Goal: Task Accomplishment & Management: Manage account settings

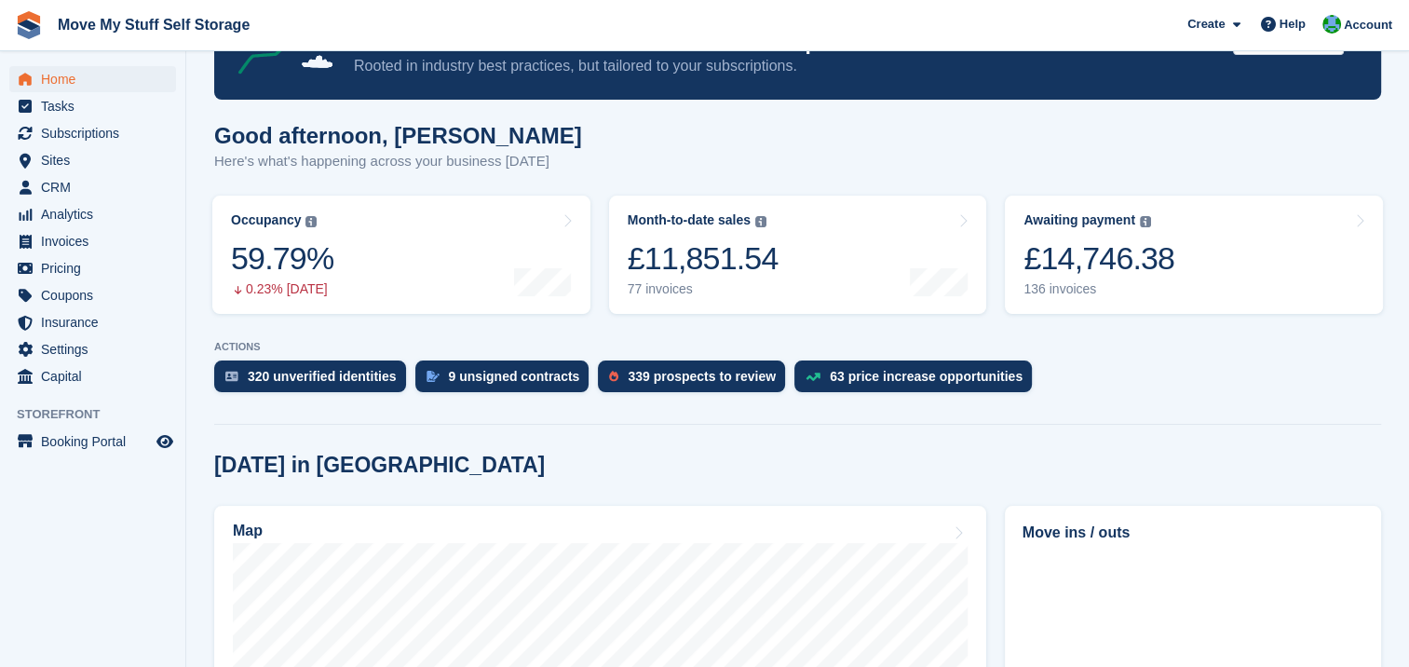
scroll to position [132, 0]
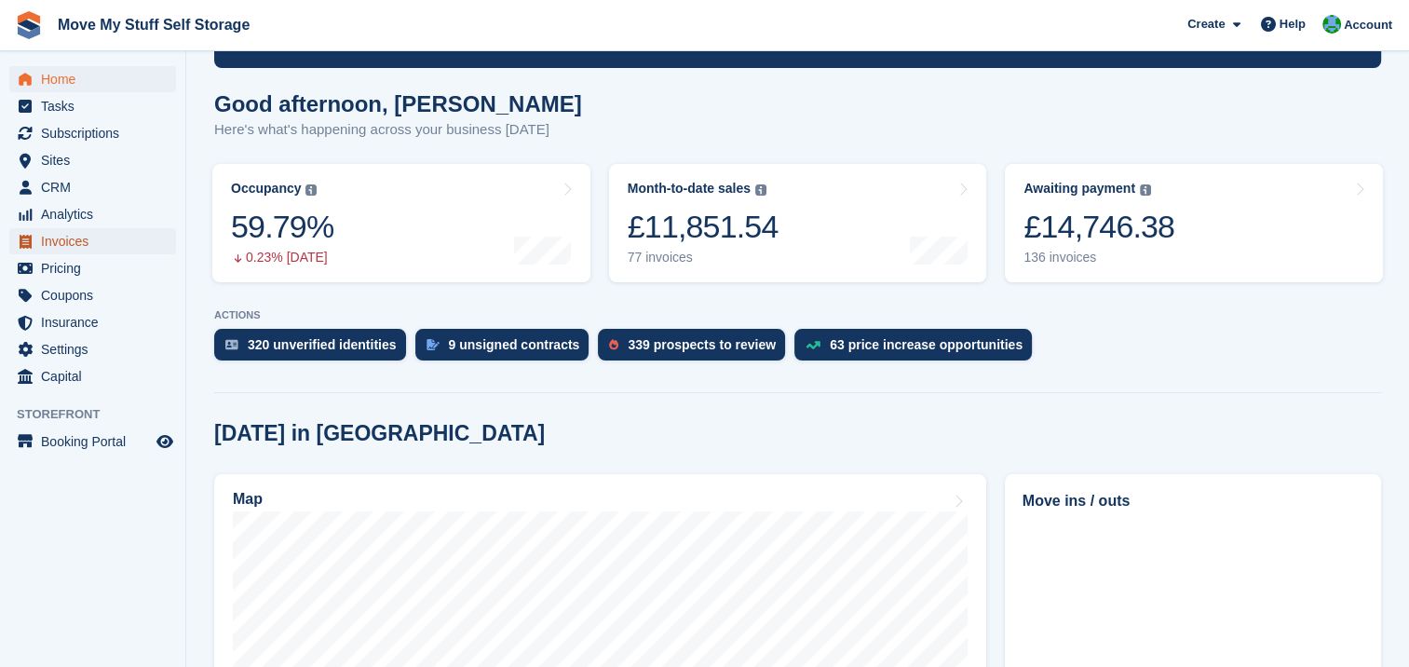
click at [88, 239] on span "Invoices" at bounding box center [97, 241] width 112 height 26
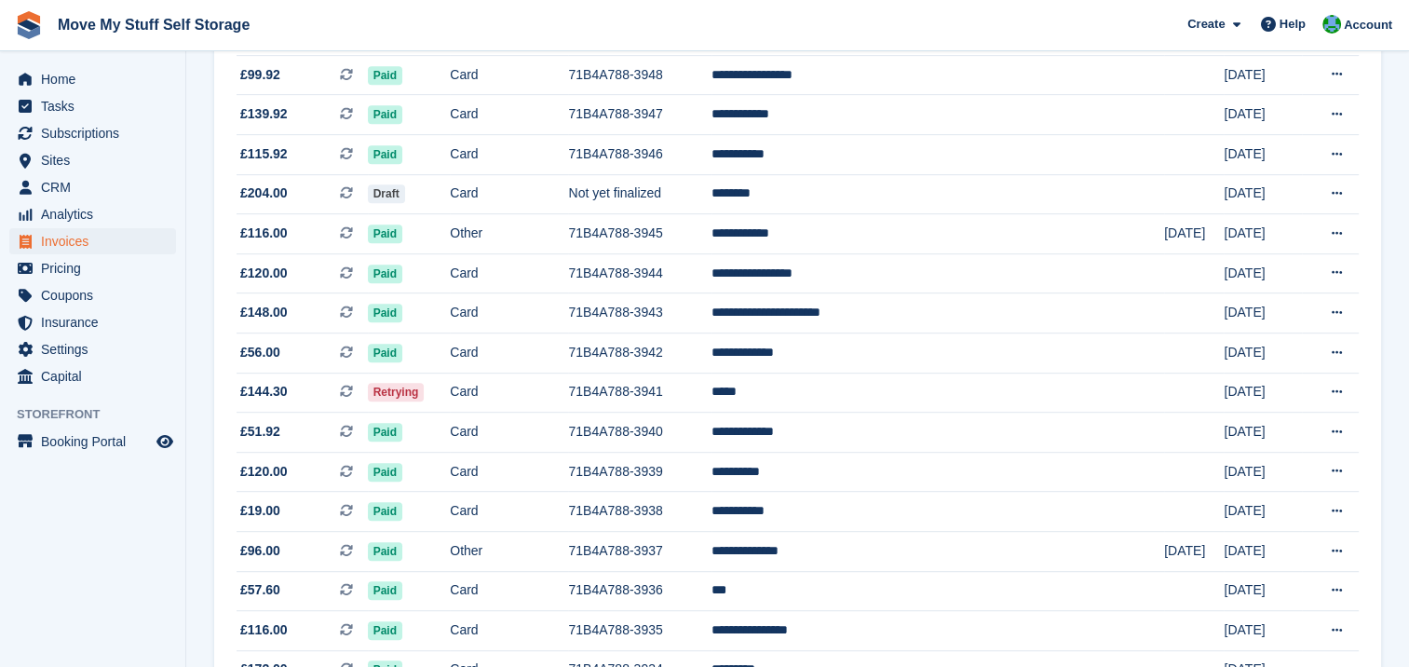
scroll to position [953, 0]
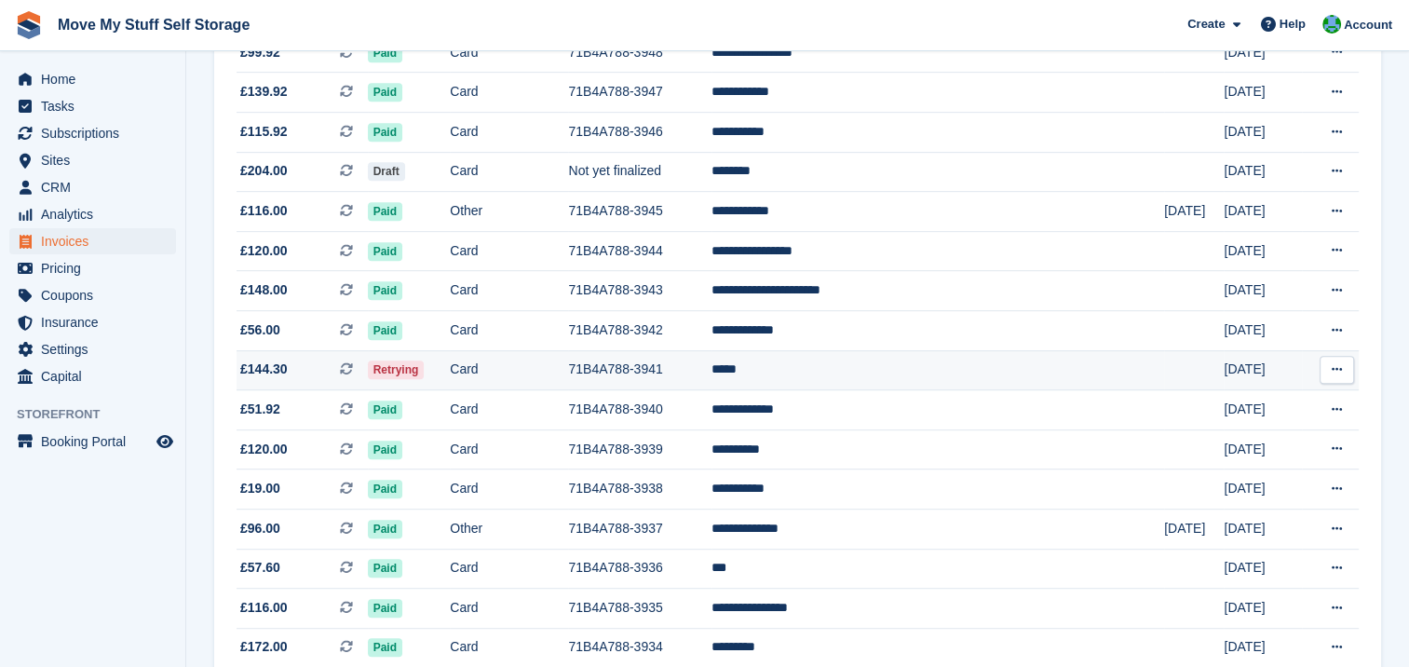
click at [864, 371] on td "*****" at bounding box center [937, 370] width 452 height 40
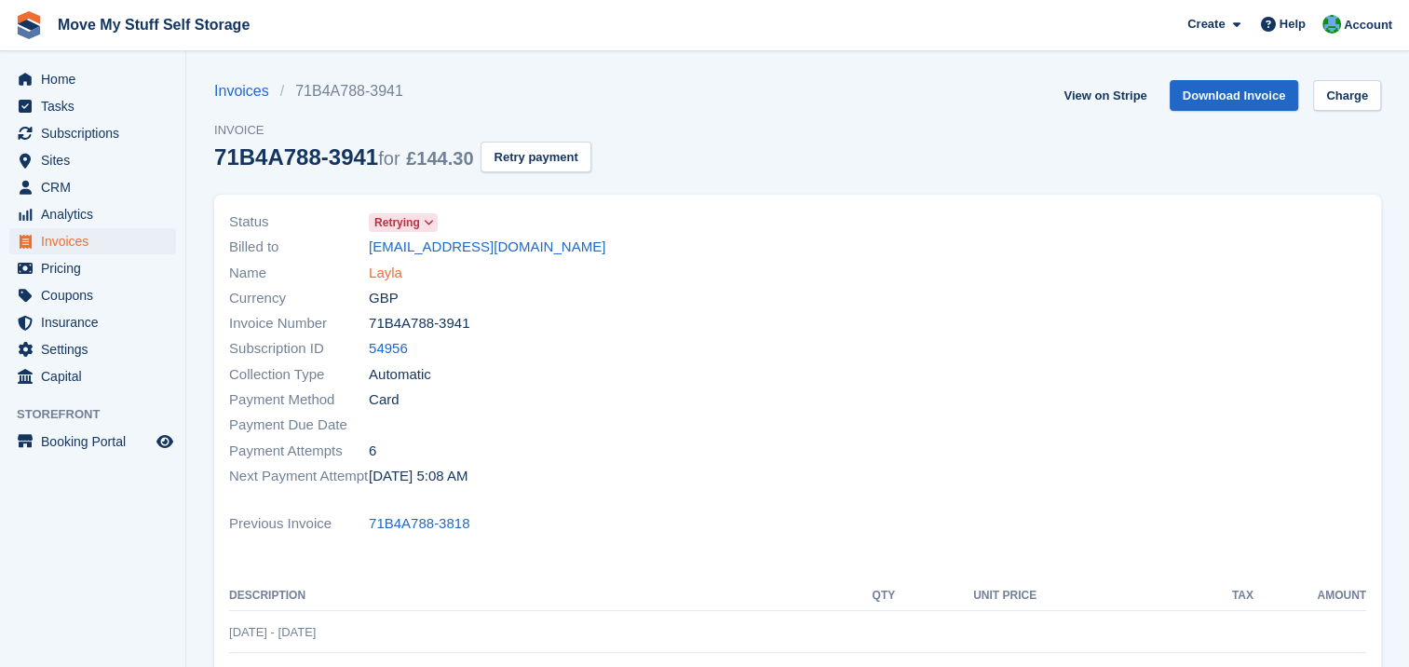
click at [379, 274] on link "Layla" at bounding box center [386, 273] width 34 height 21
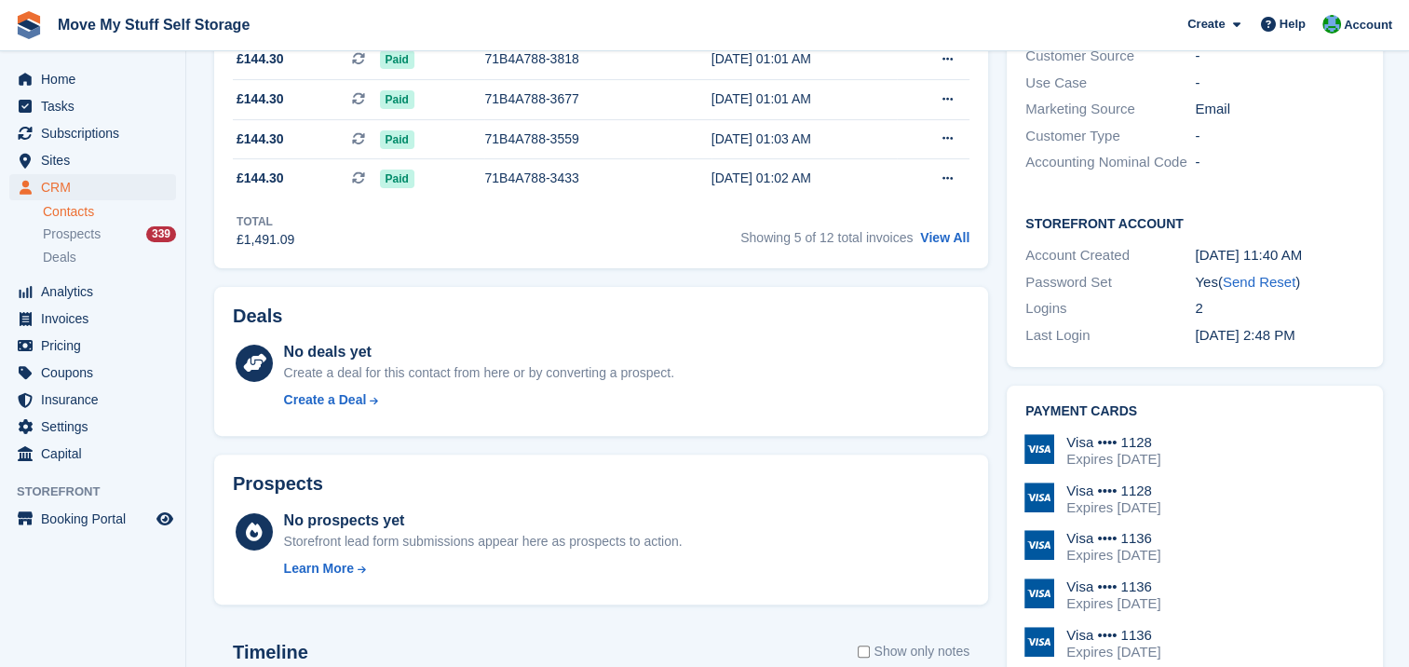
scroll to position [313, 0]
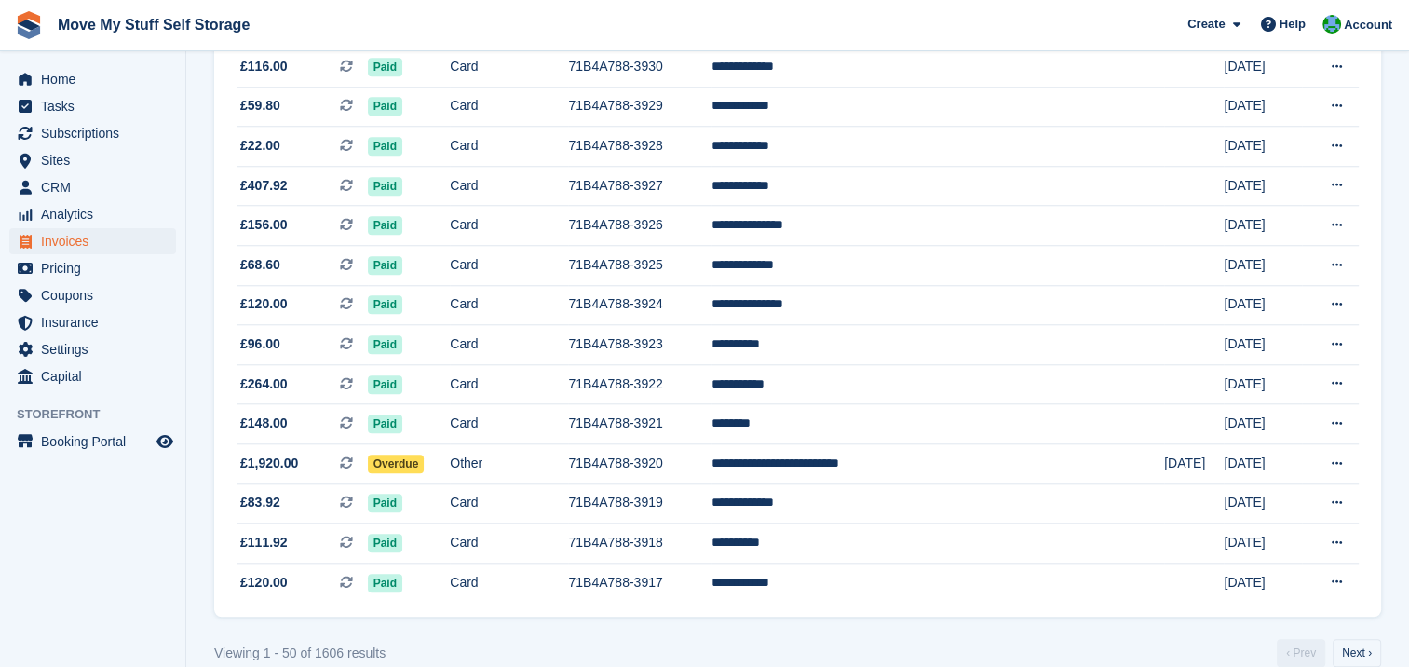
scroll to position [1730, 0]
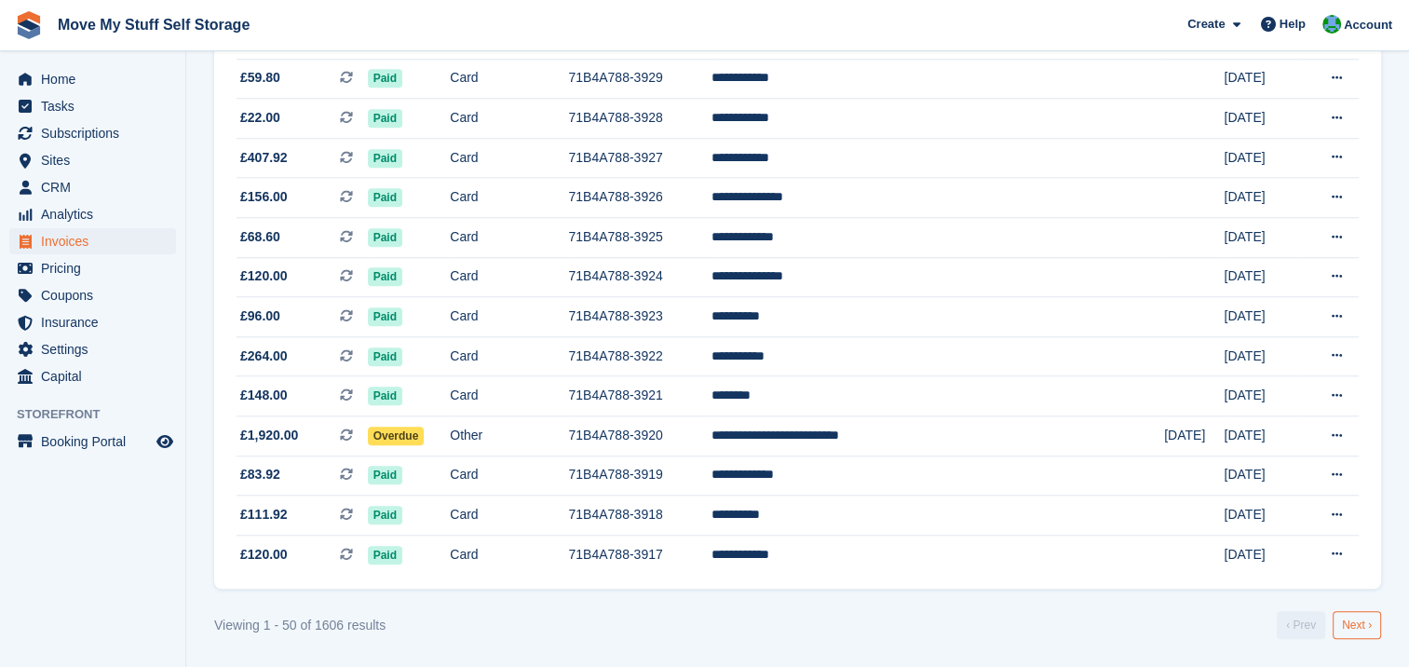
click at [1355, 623] on link "Next ›" at bounding box center [1356, 625] width 48 height 28
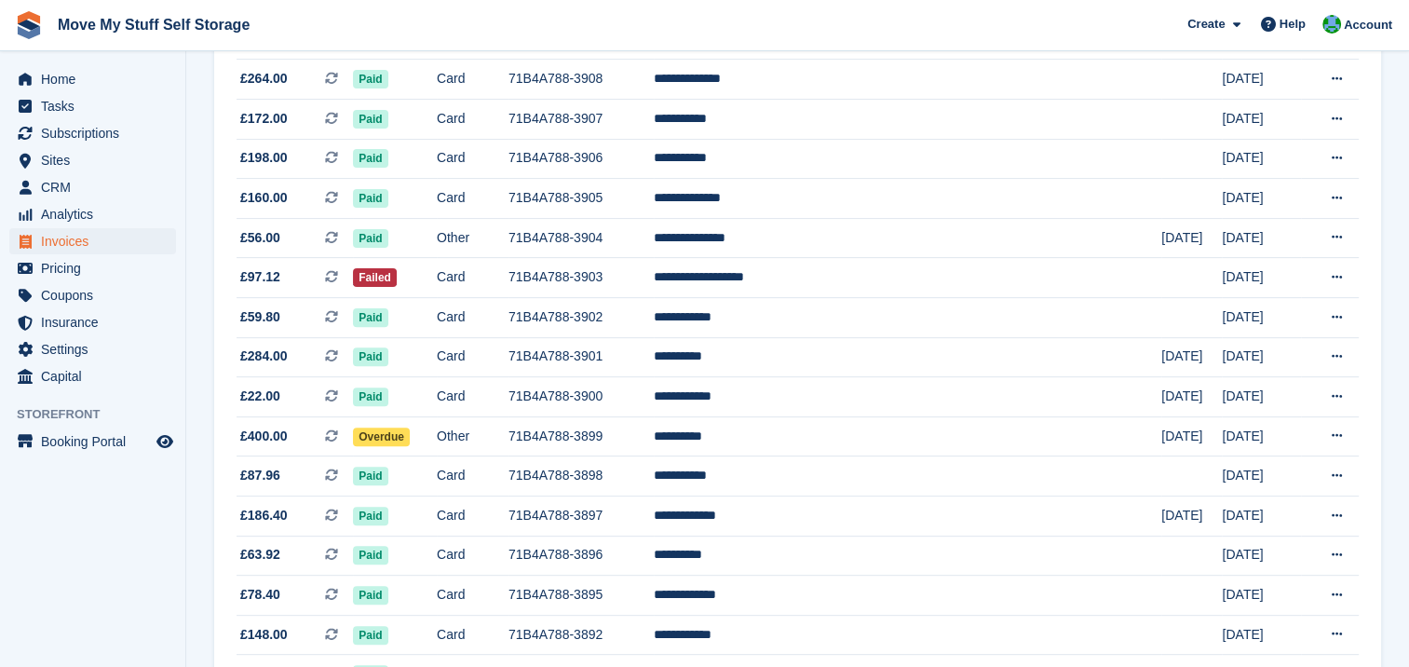
scroll to position [564, 0]
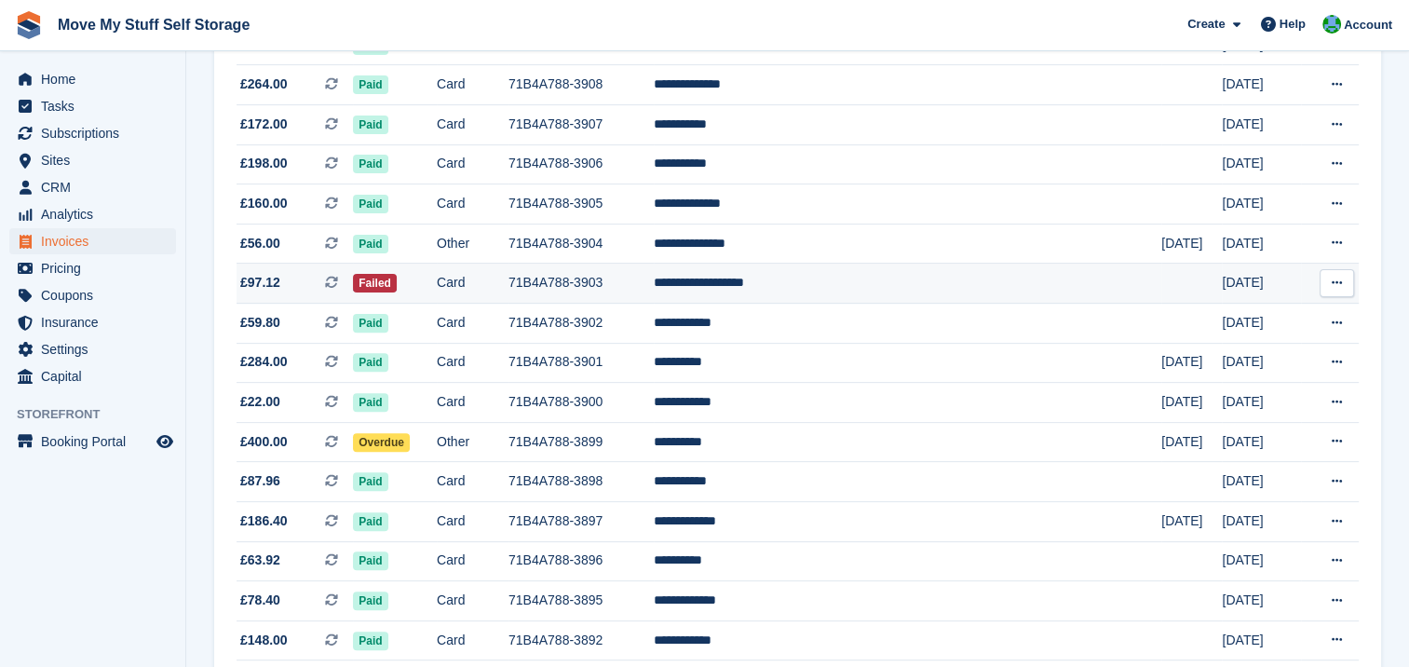
click at [789, 290] on td "**********" at bounding box center [907, 283] width 507 height 40
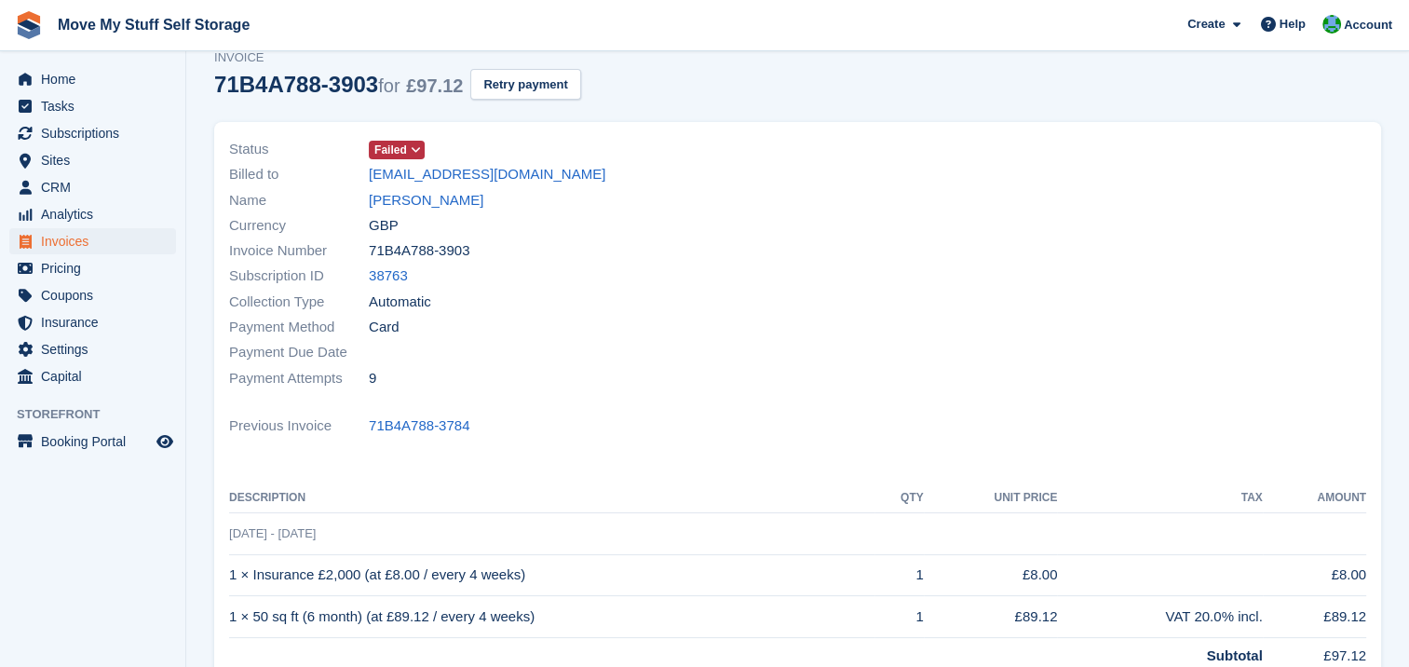
scroll to position [74, 0]
click at [430, 197] on link "[PERSON_NAME]" at bounding box center [426, 198] width 115 height 21
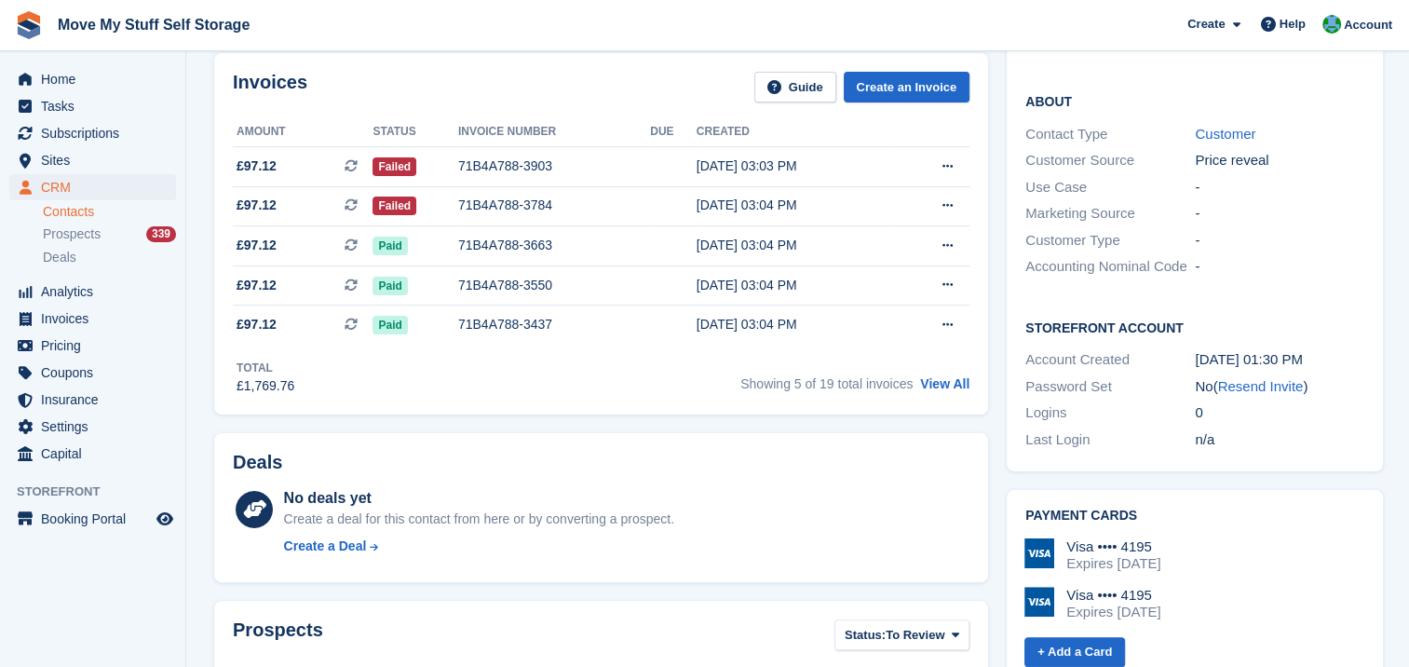
scroll to position [295, 0]
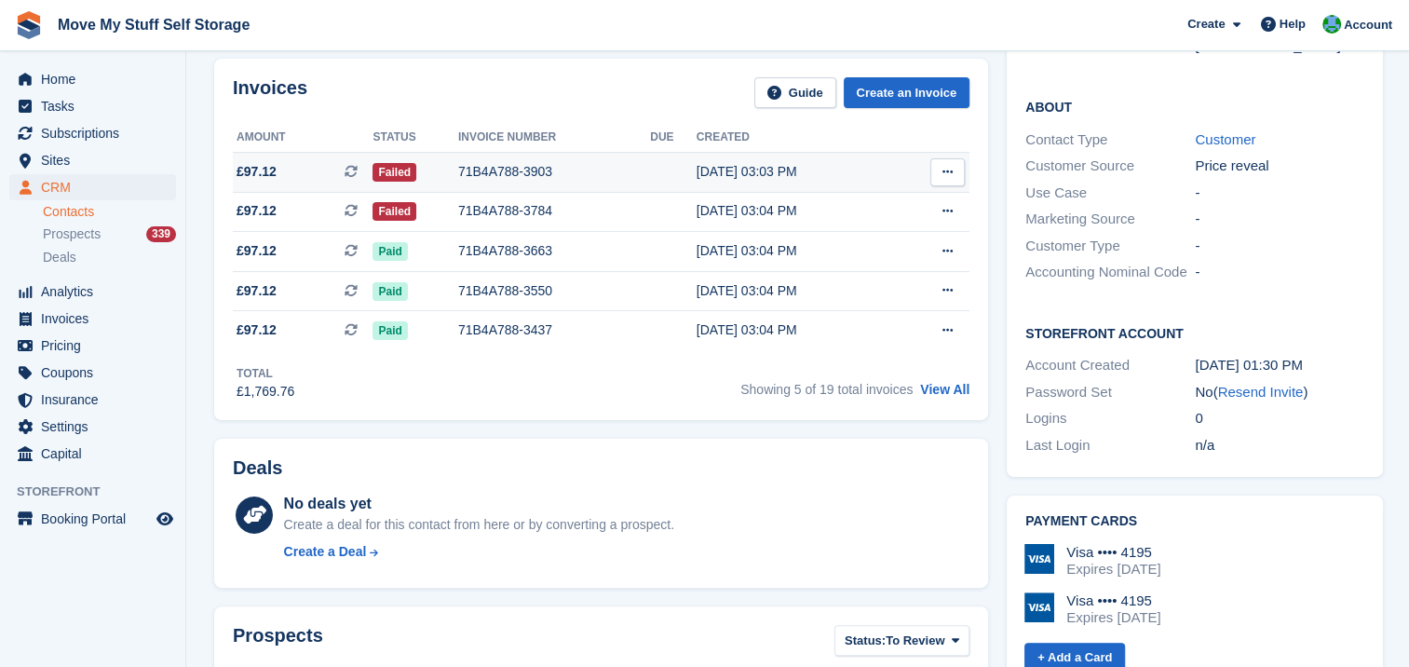
click at [512, 172] on div "71B4A788-3903" at bounding box center [554, 172] width 192 height 20
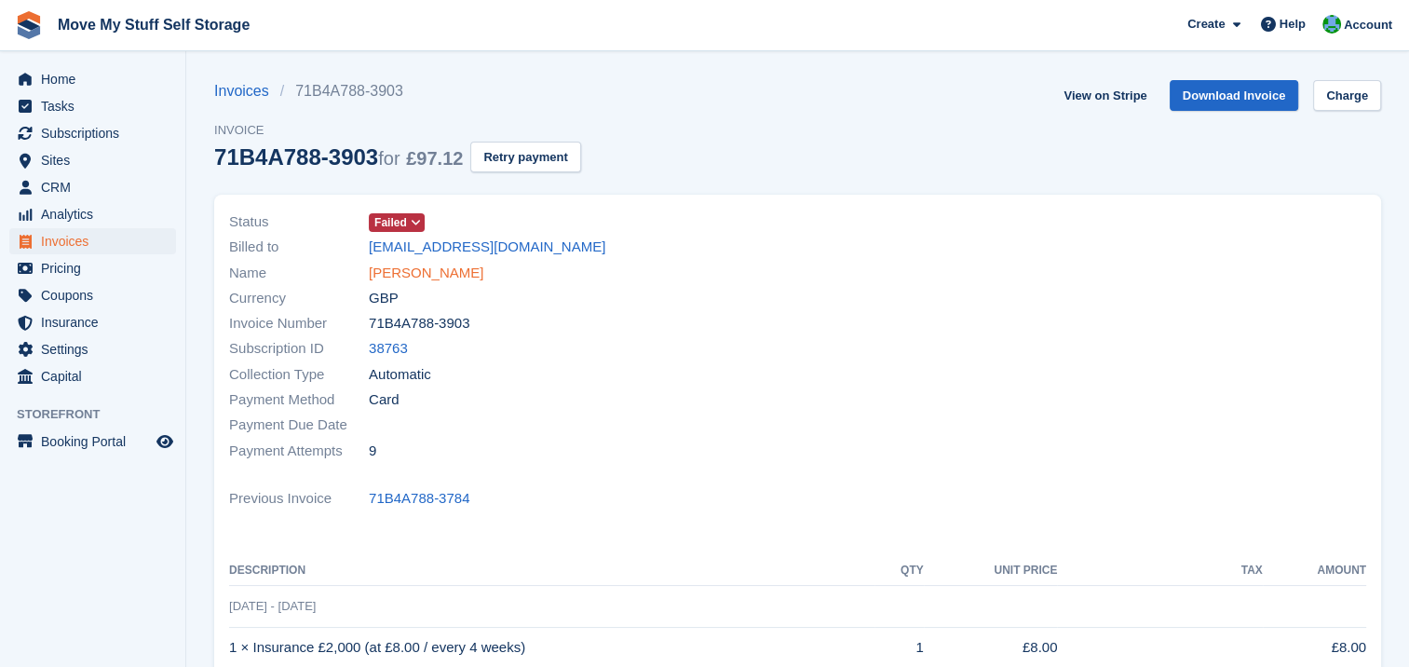
click at [469, 269] on link "[PERSON_NAME]" at bounding box center [426, 273] width 115 height 21
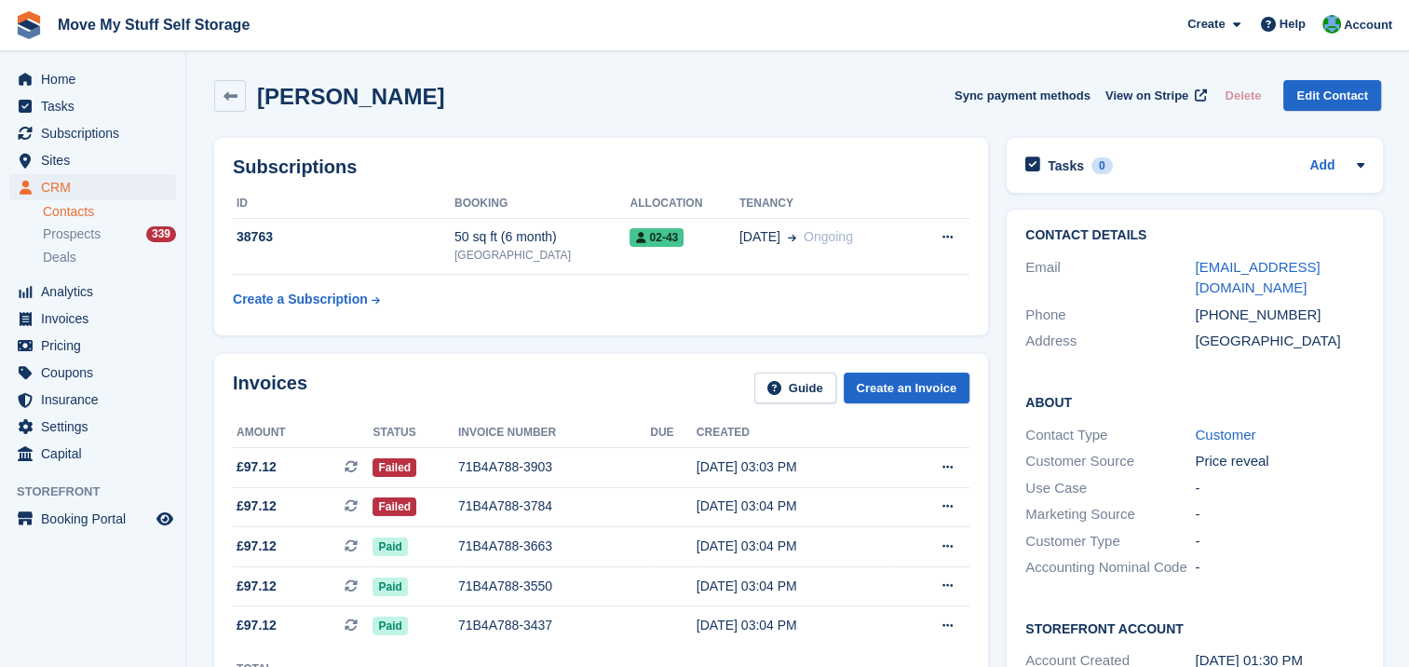
click at [86, 209] on link "Contacts" at bounding box center [109, 212] width 133 height 18
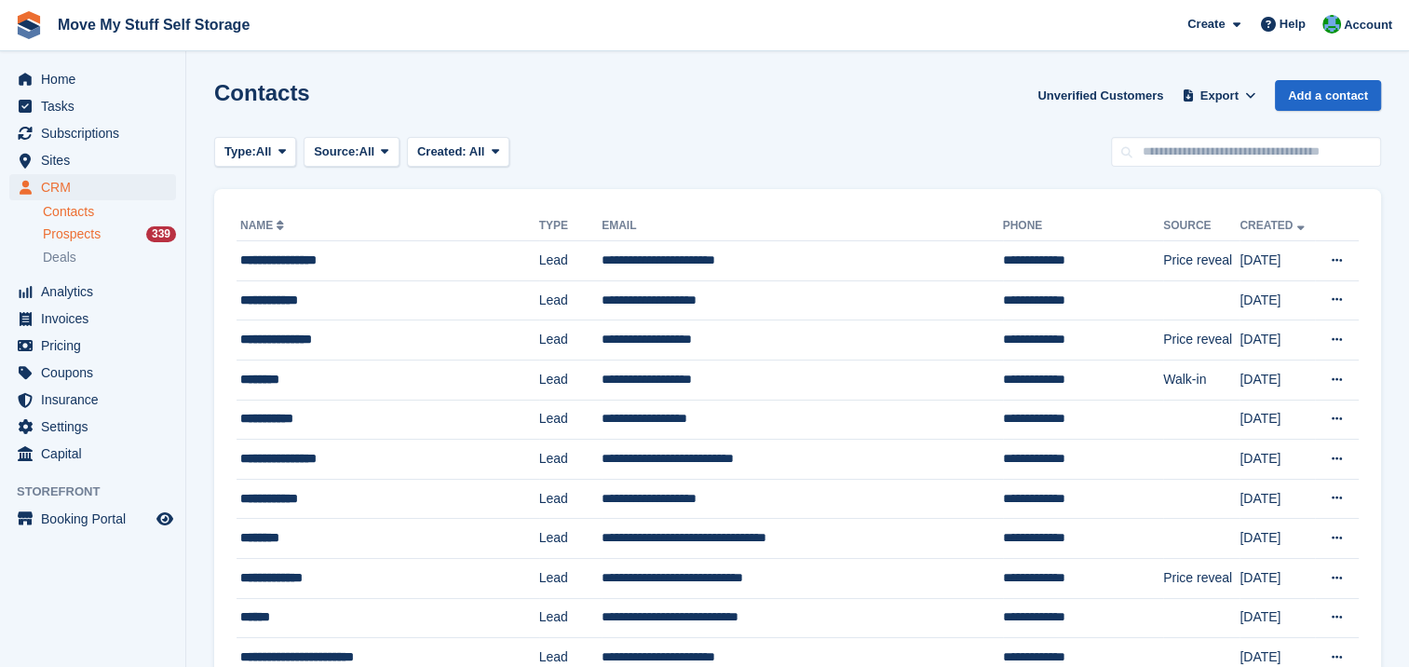
click at [89, 232] on span "Prospects" at bounding box center [72, 234] width 58 height 18
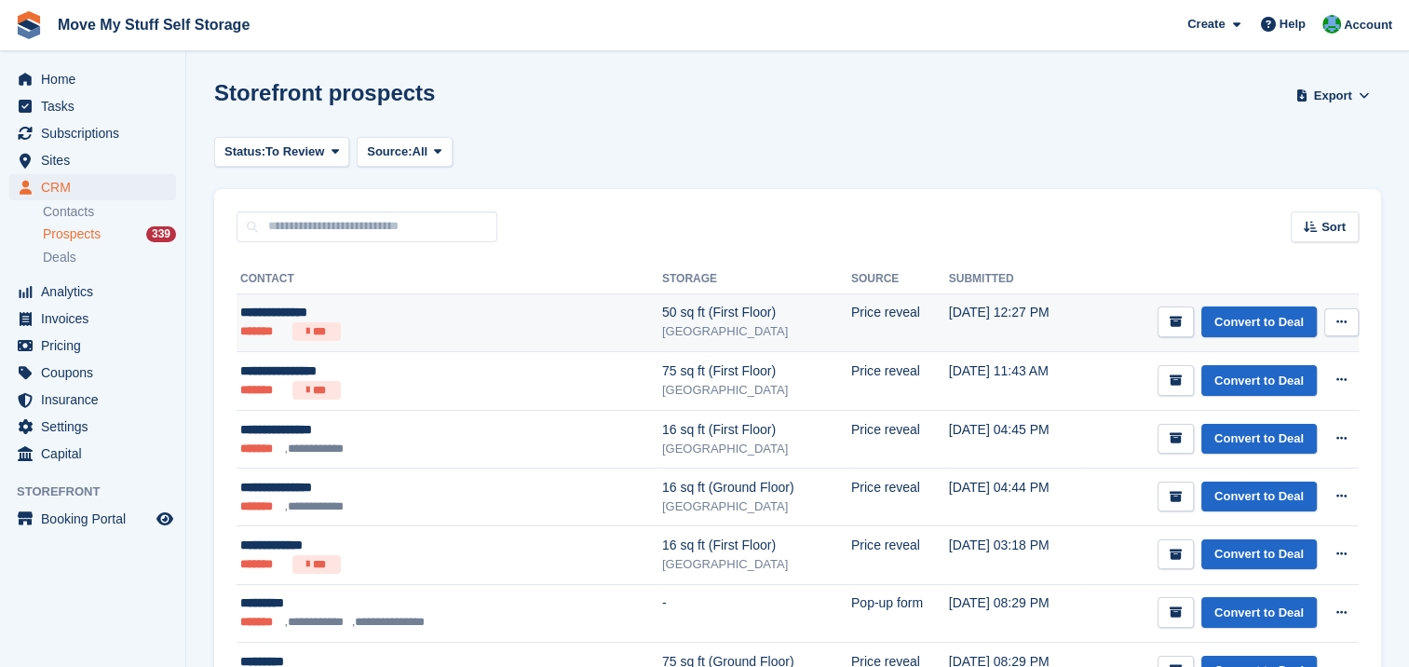
click at [258, 318] on div "**********" at bounding box center [394, 313] width 309 height 20
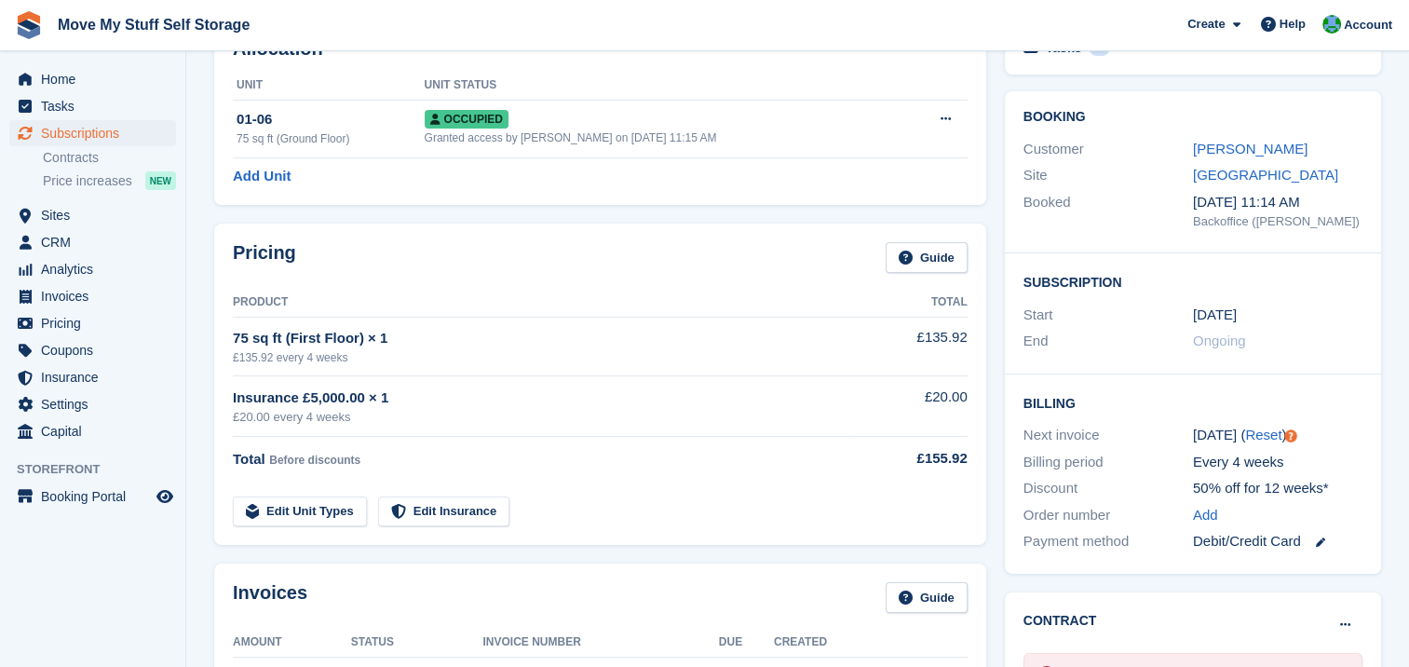
scroll to position [88, 0]
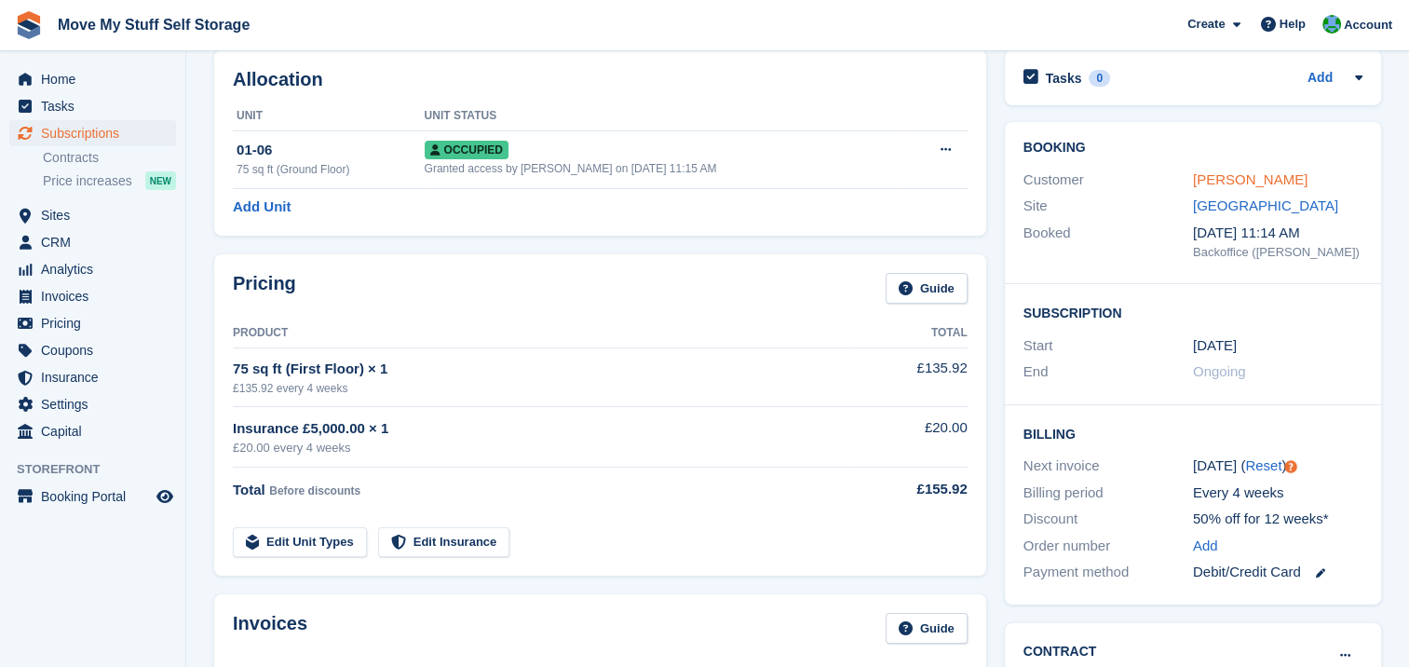
click at [1218, 182] on link "Lizzie Dobson" at bounding box center [1250, 179] width 115 height 16
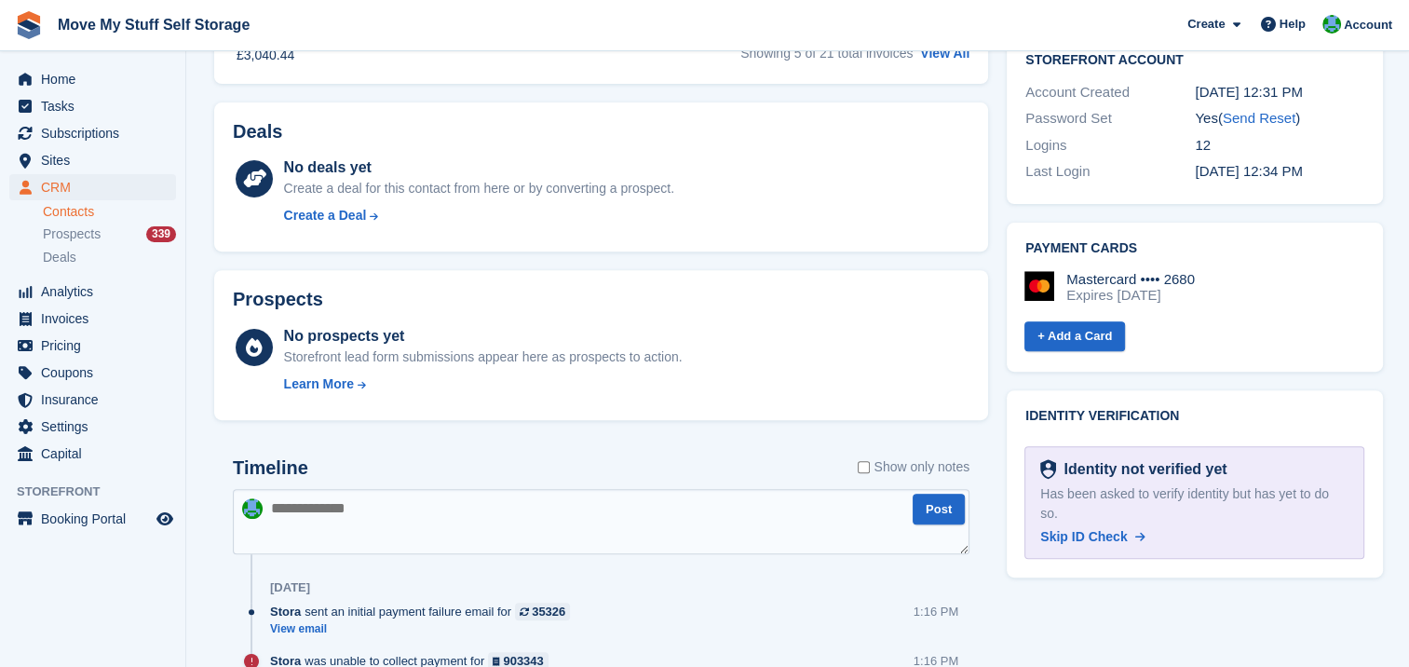
scroll to position [680, 0]
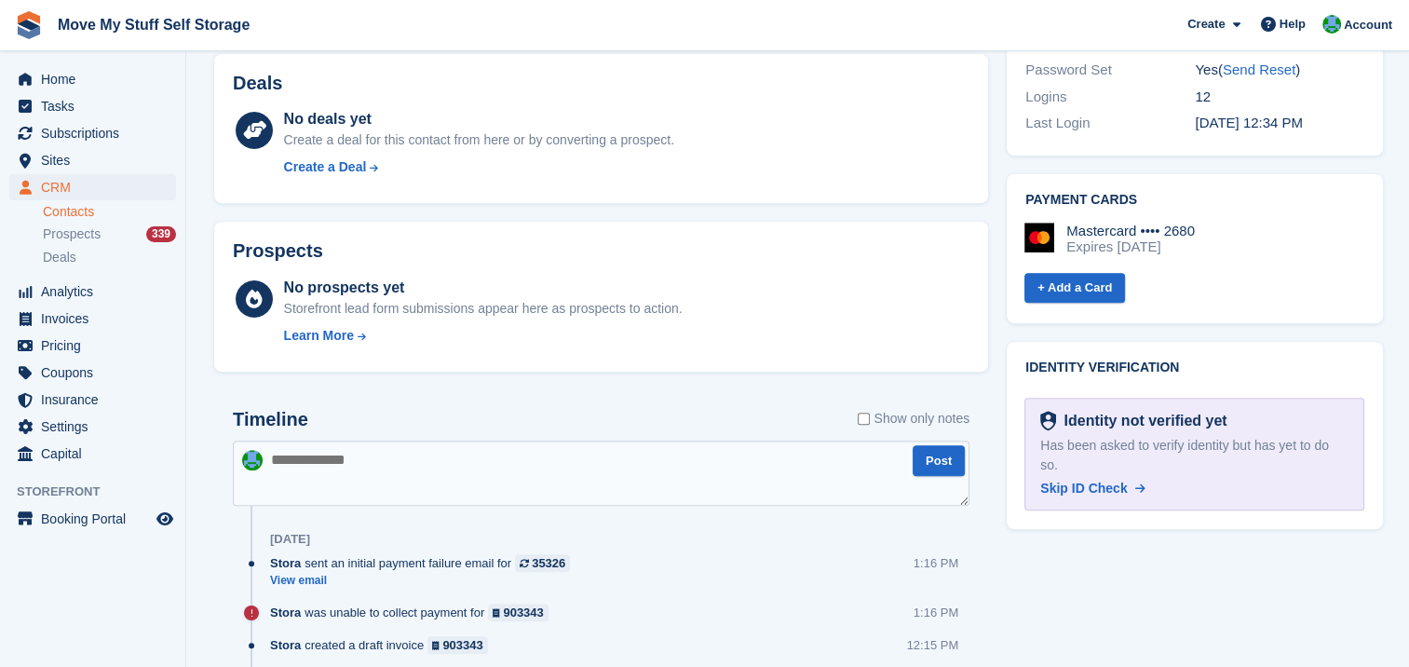
click at [344, 454] on textarea at bounding box center [601, 472] width 736 height 65
click at [628, 464] on textarea "**********" at bounding box center [601, 472] width 736 height 65
type textarea "**********"
click at [926, 469] on button "Post" at bounding box center [938, 460] width 52 height 31
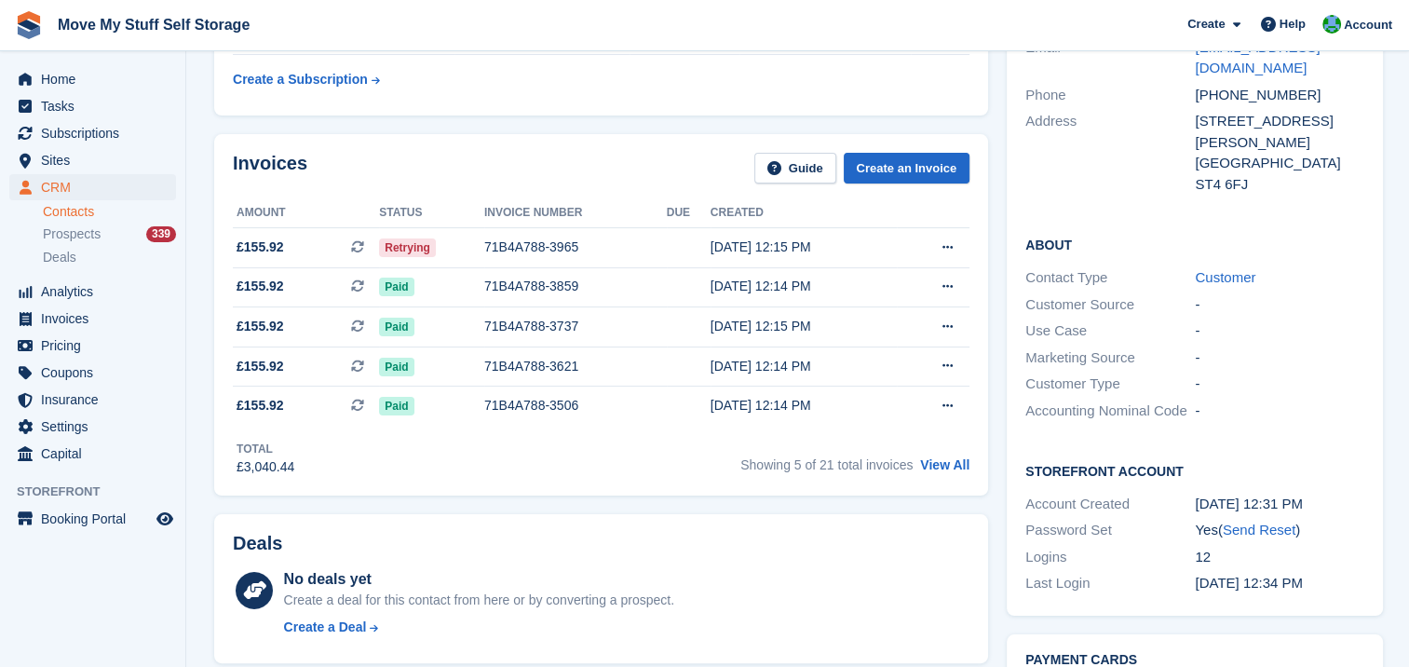
scroll to position [202, 0]
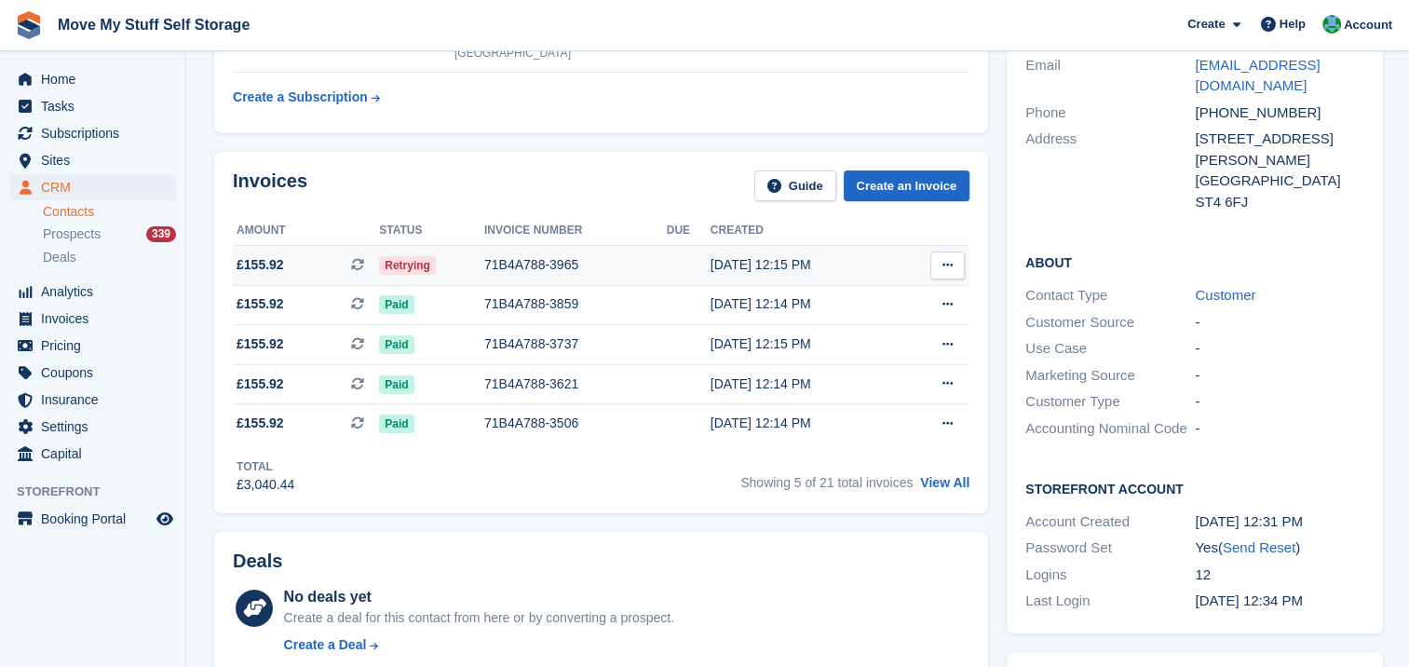
click at [950, 262] on button at bounding box center [947, 265] width 34 height 28
click at [879, 303] on p "Download PDF" at bounding box center [875, 302] width 162 height 24
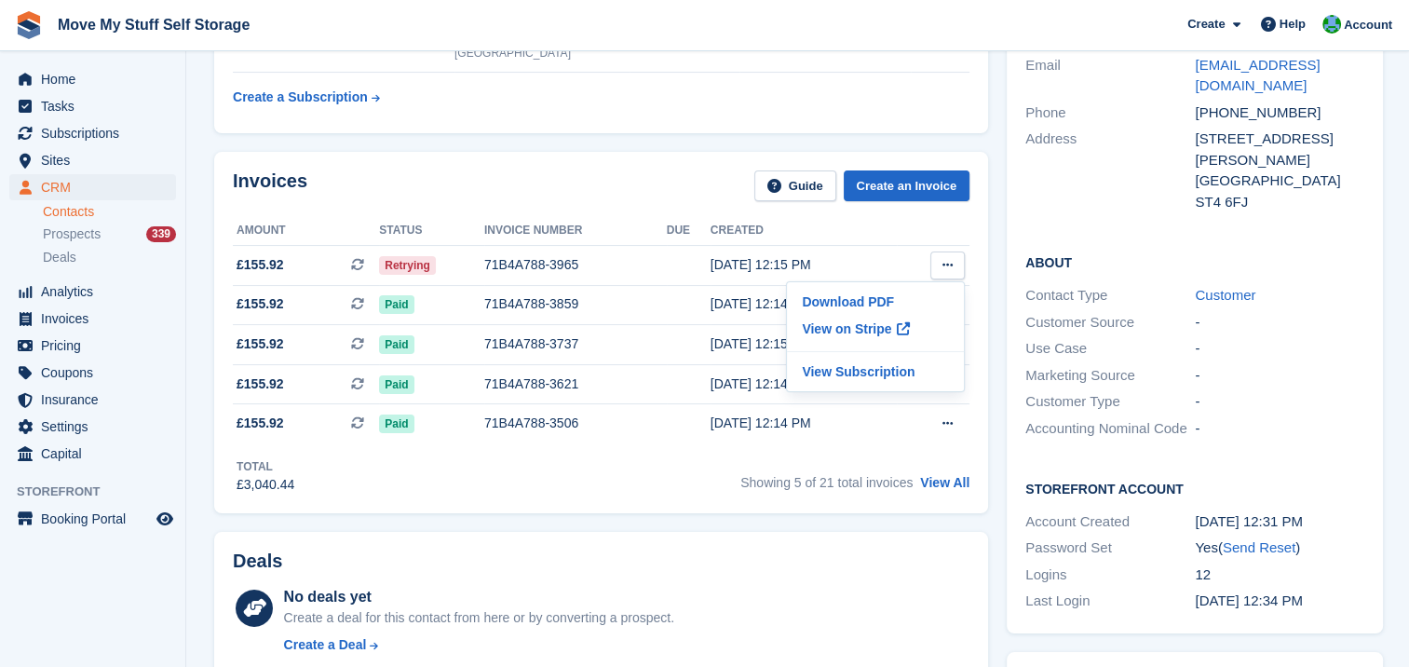
click at [1342, 195] on div "Contact Details Email lizziedobson132@hotmail.com Phone +447548211540 Address 1…" at bounding box center [1194, 120] width 376 height 226
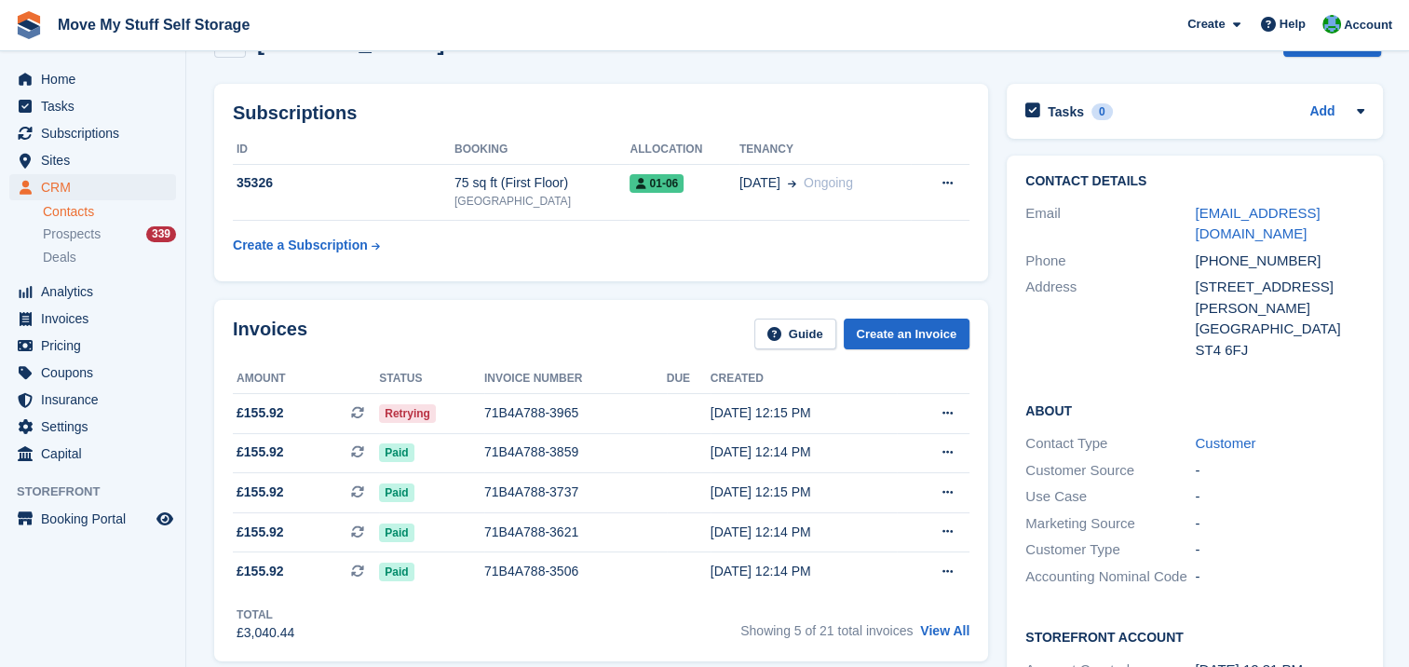
scroll to position [45, 0]
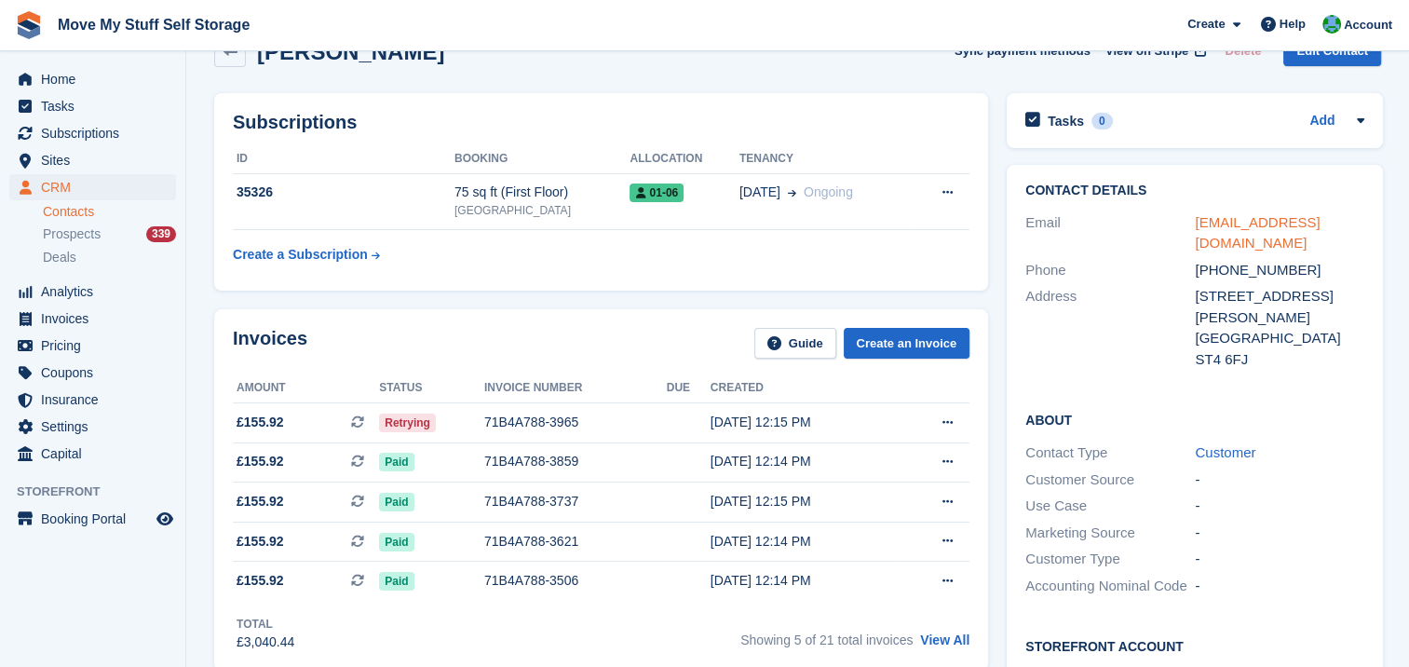
click at [1235, 223] on link "lizziedobson132@hotmail.com" at bounding box center [1256, 232] width 125 height 37
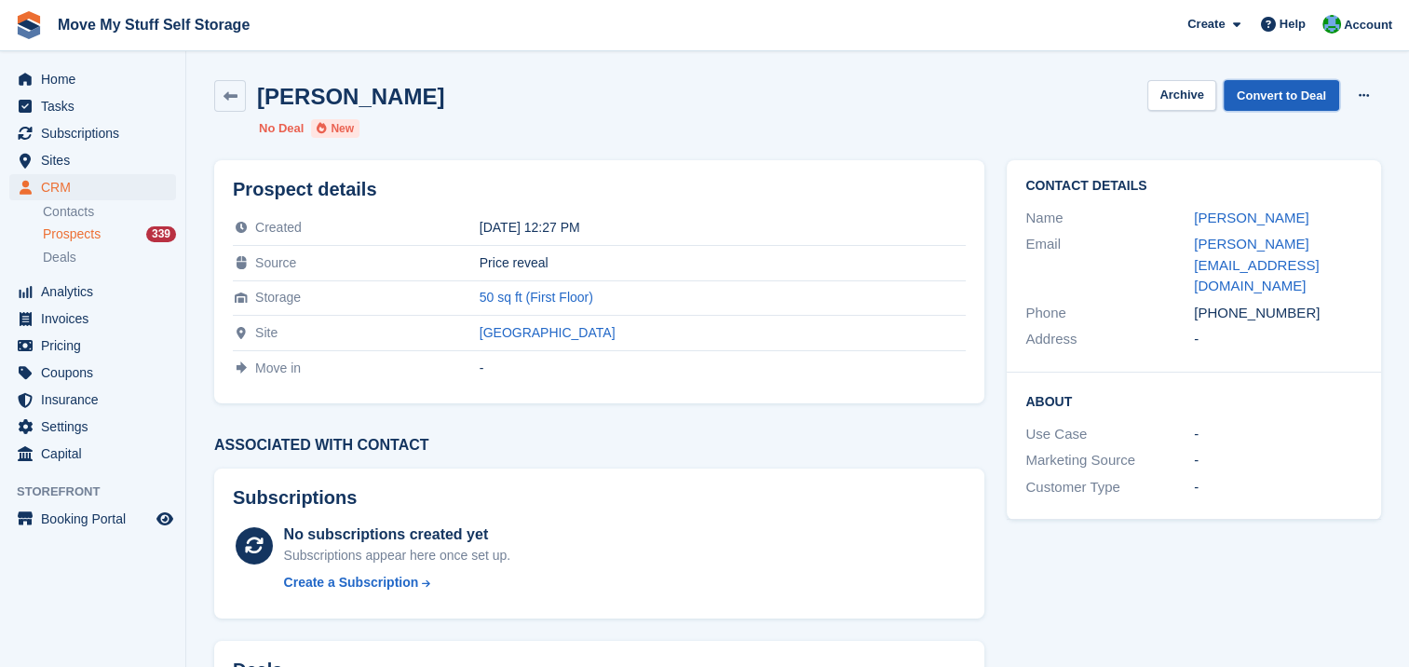
click at [1268, 97] on link "Convert to Deal" at bounding box center [1280, 95] width 115 height 31
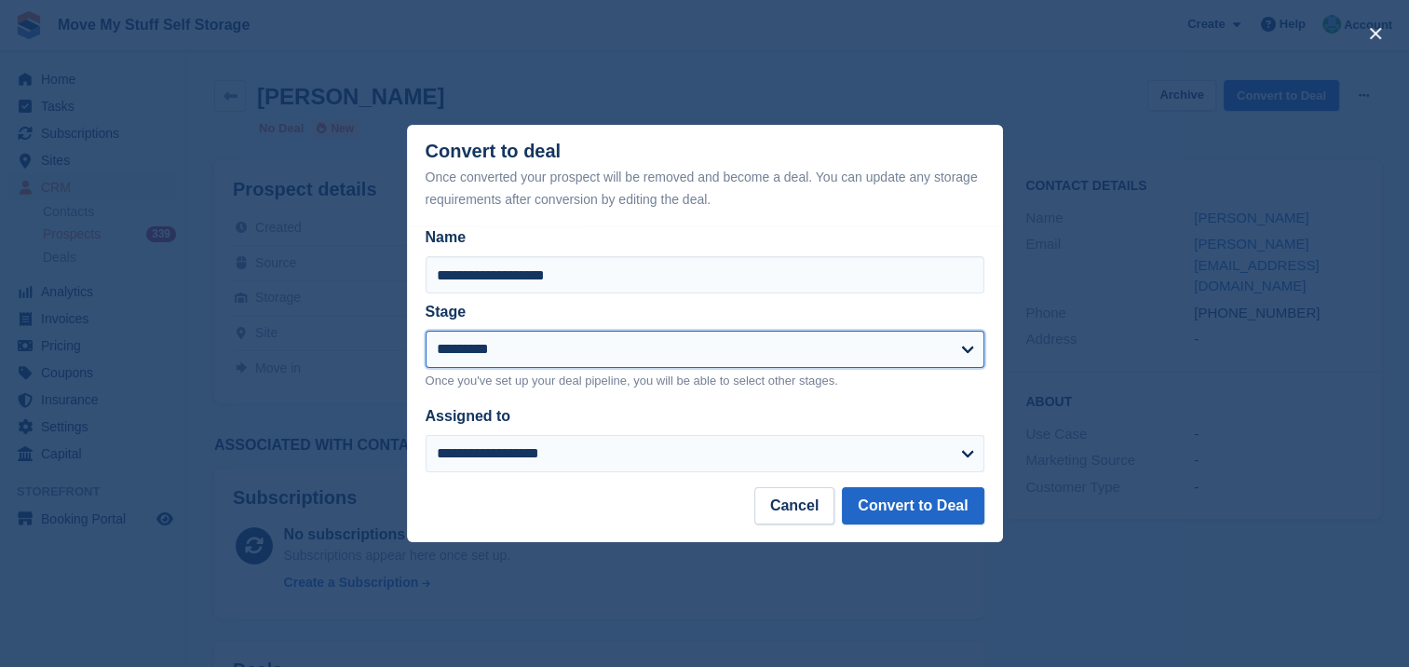
click at [965, 353] on select "*********" at bounding box center [704, 348] width 559 height 37
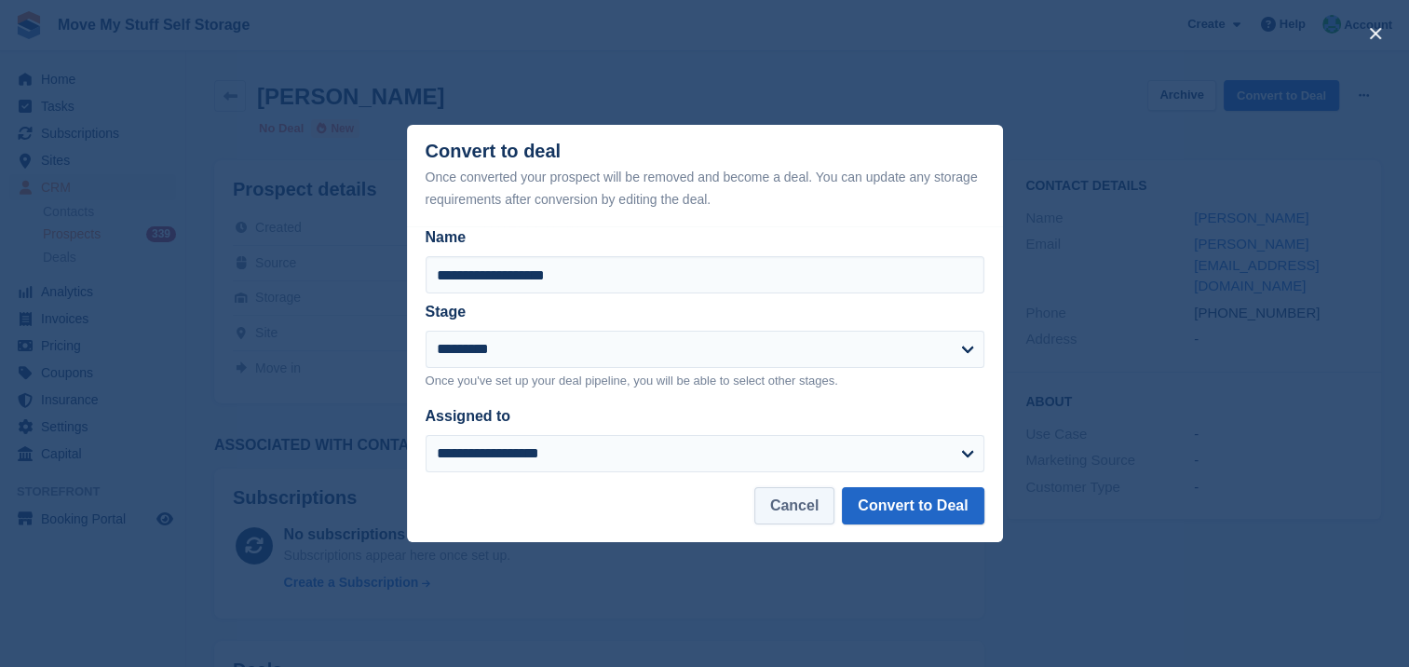
click at [802, 515] on button "Cancel" at bounding box center [794, 505] width 80 height 37
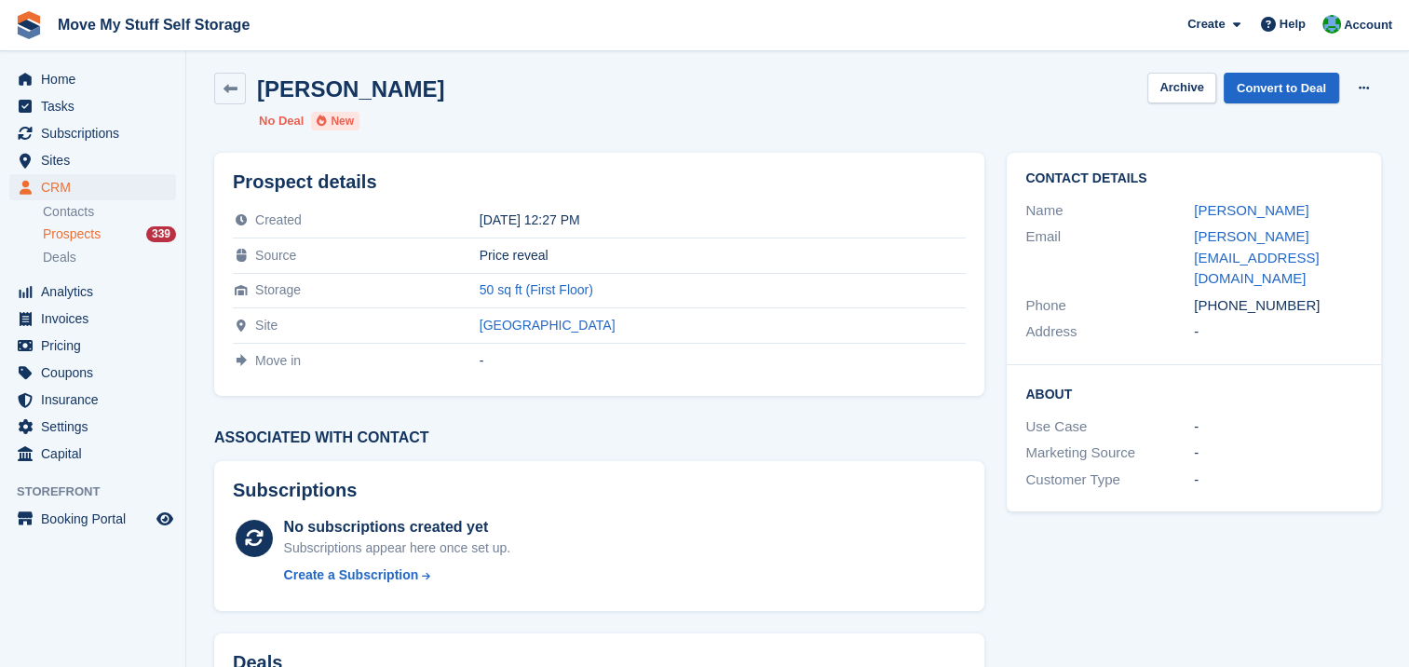
scroll to position [7, 0]
click at [1368, 93] on button at bounding box center [1363, 88] width 34 height 28
click at [1110, 96] on div "[PERSON_NAME] Archive Convert to Deal Delete prospect" at bounding box center [797, 89] width 1166 height 32
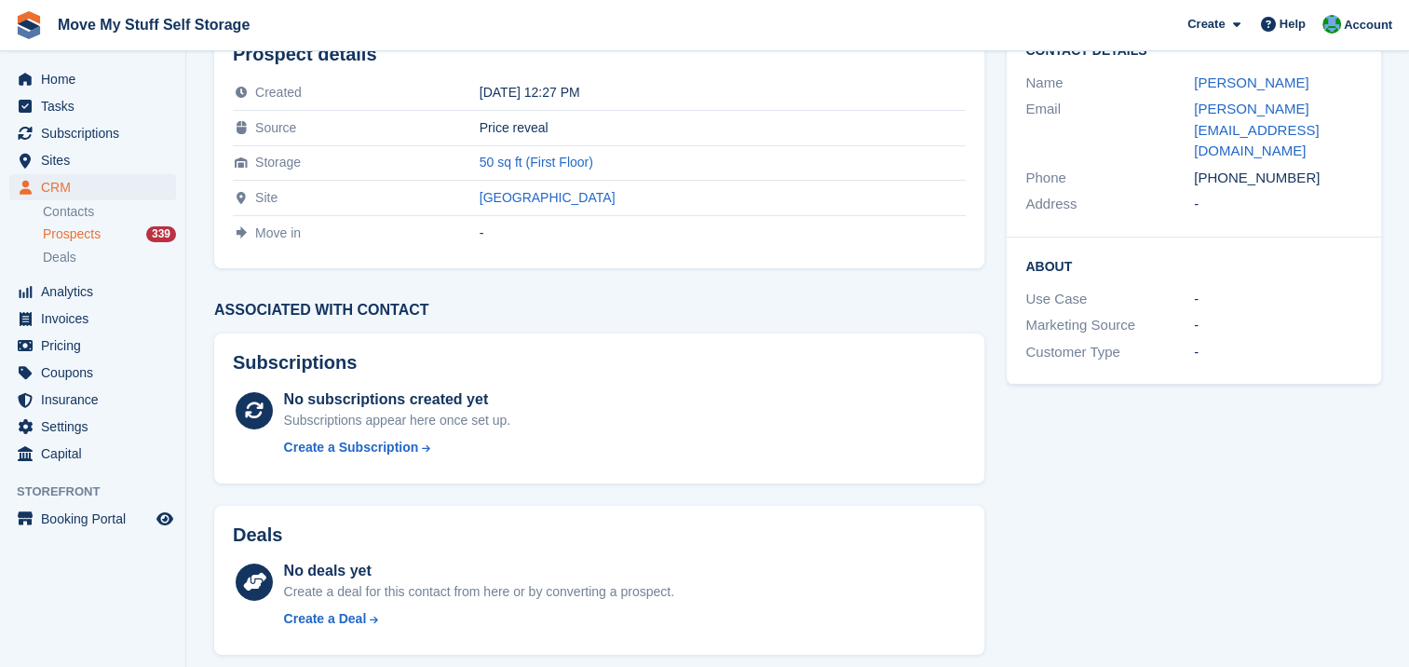
scroll to position [0, 0]
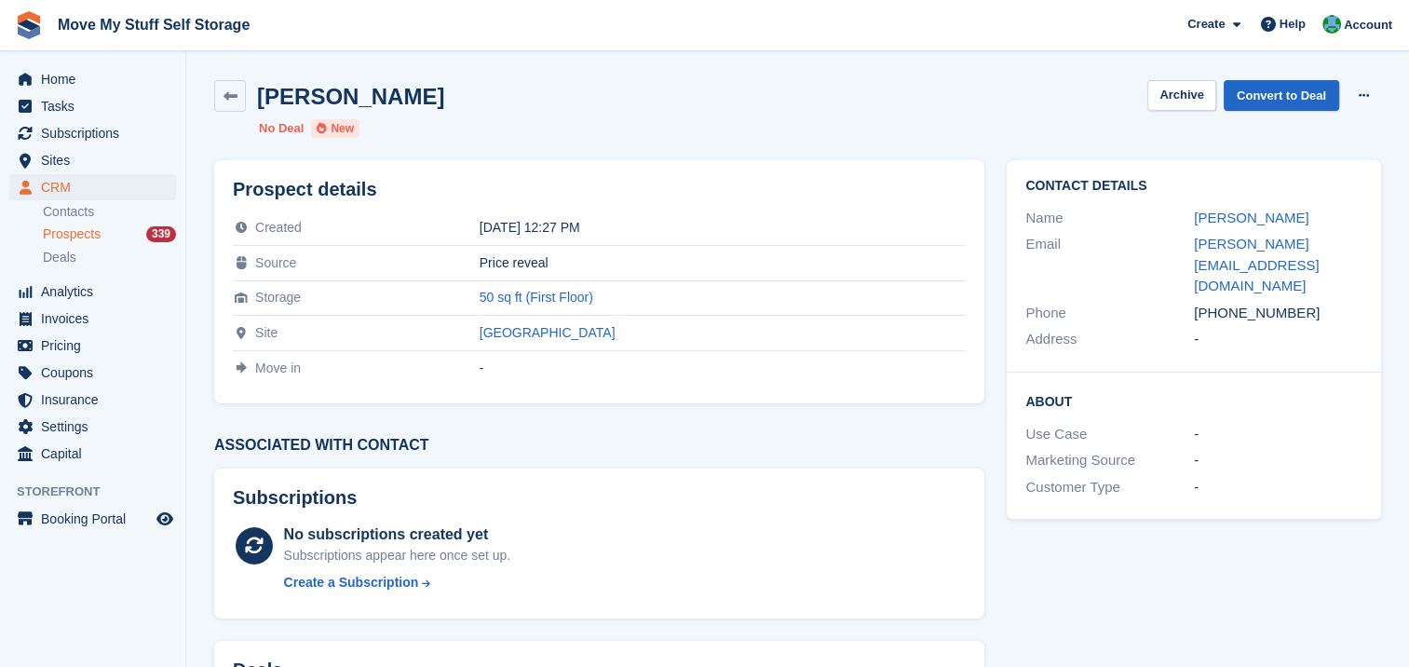
click at [83, 222] on ul "Contacts Prospects 339 Deals" at bounding box center [114, 235] width 142 height 68
click at [220, 96] on link at bounding box center [230, 96] width 32 height 32
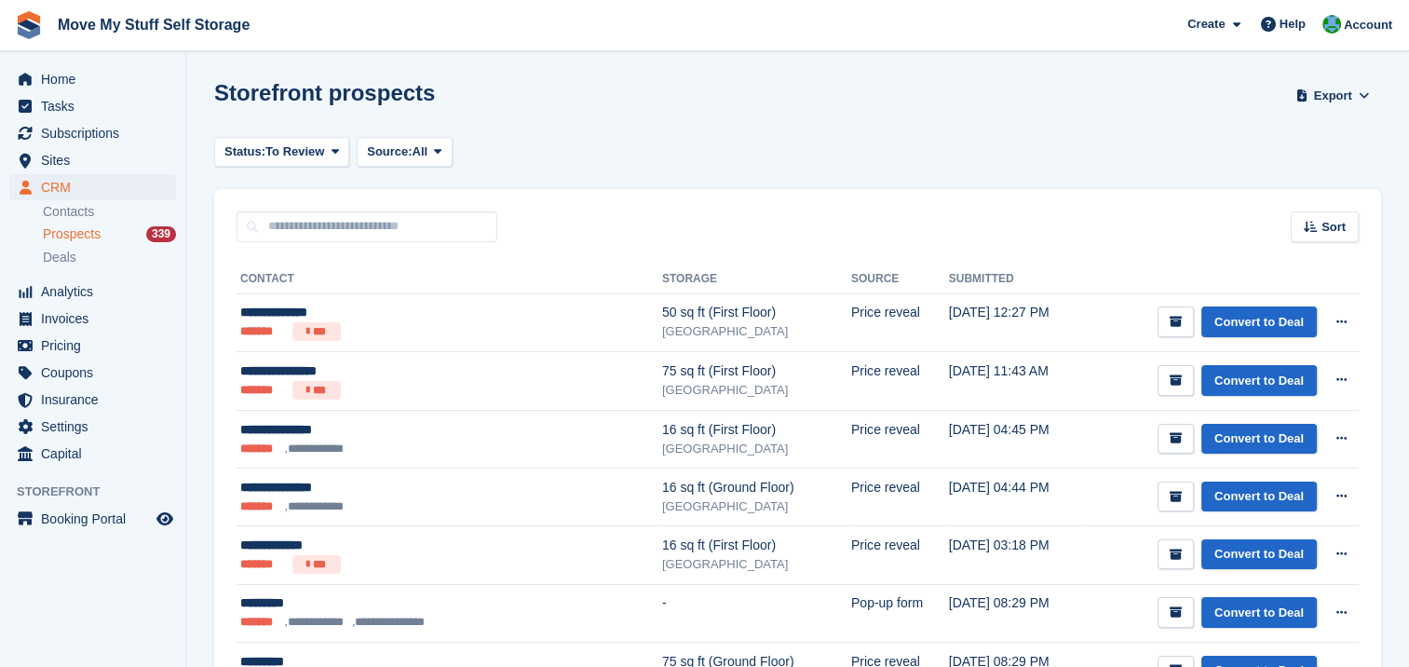
click at [600, 138] on div "Status: To Review All Archived To Review Source: All All Incomplete booking Pri…" at bounding box center [797, 152] width 1166 height 31
